Goal: Navigation & Orientation: Find specific page/section

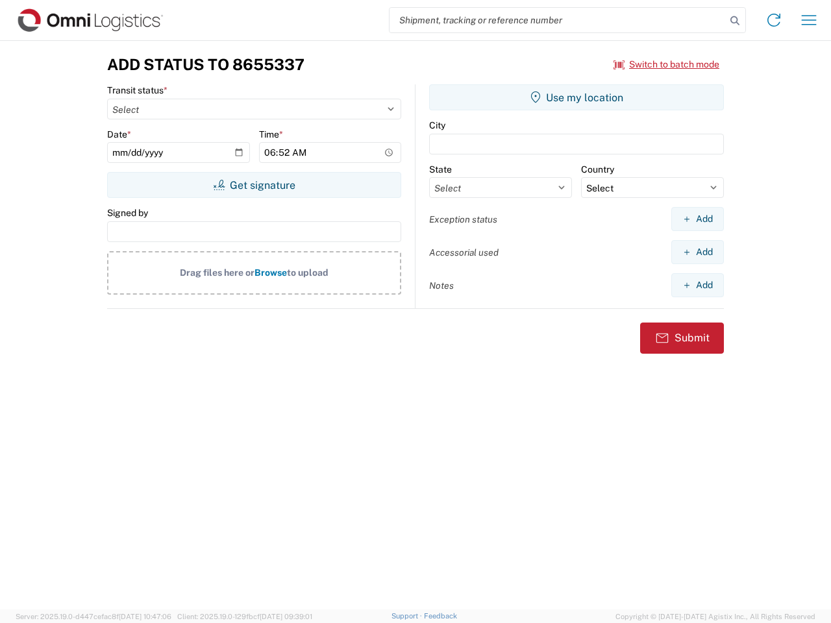
click at [558, 20] on input "search" at bounding box center [558, 20] width 336 height 25
click at [735, 21] on icon at bounding box center [735, 21] width 18 height 18
click at [774, 20] on icon at bounding box center [773, 20] width 21 height 21
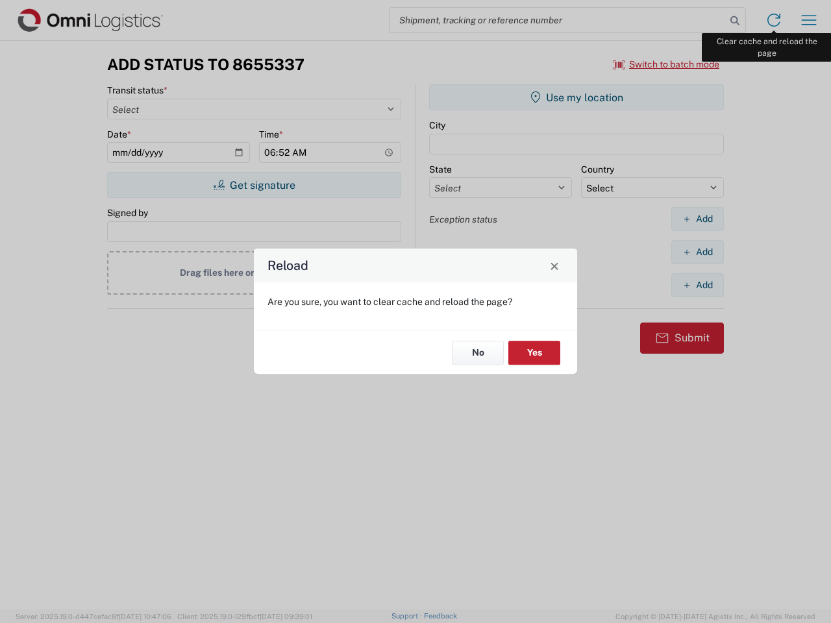
click at [809, 20] on div "Reload Are you sure, you want to clear cache and reload the page? No Yes" at bounding box center [415, 311] width 831 height 623
click at [667, 64] on div "Reload Are you sure, you want to clear cache and reload the page? No Yes" at bounding box center [415, 311] width 831 height 623
click at [254, 185] on div "Reload Are you sure, you want to clear cache and reload the page? No Yes" at bounding box center [415, 311] width 831 height 623
click at [576, 97] on div "Reload Are you sure, you want to clear cache and reload the page? No Yes" at bounding box center [415, 311] width 831 height 623
click at [697, 219] on div "Reload Are you sure, you want to clear cache and reload the page? No Yes" at bounding box center [415, 311] width 831 height 623
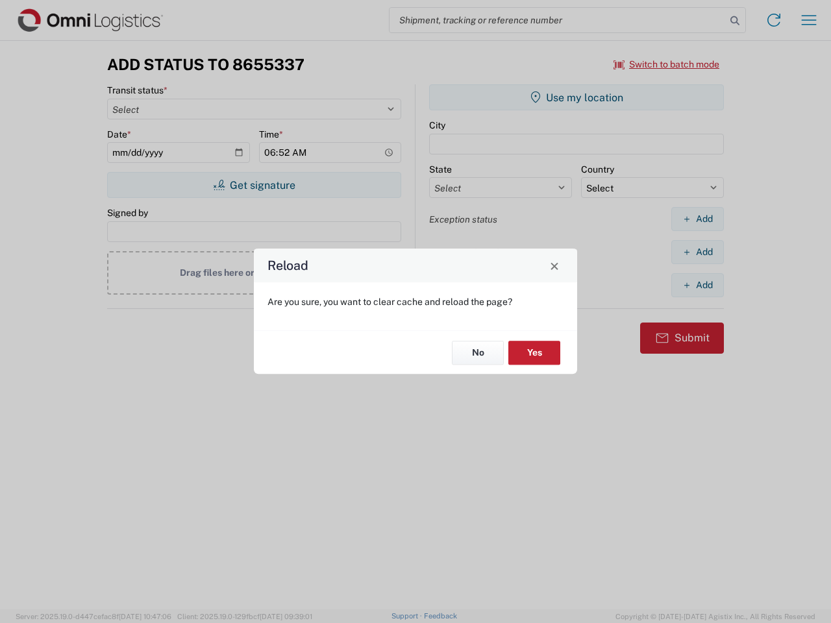
click at [697, 252] on div "Reload Are you sure, you want to clear cache and reload the page? No Yes" at bounding box center [415, 311] width 831 height 623
click at [697, 285] on div "Reload Are you sure, you want to clear cache and reload the page? No Yes" at bounding box center [415, 311] width 831 height 623
